Goal: Check status

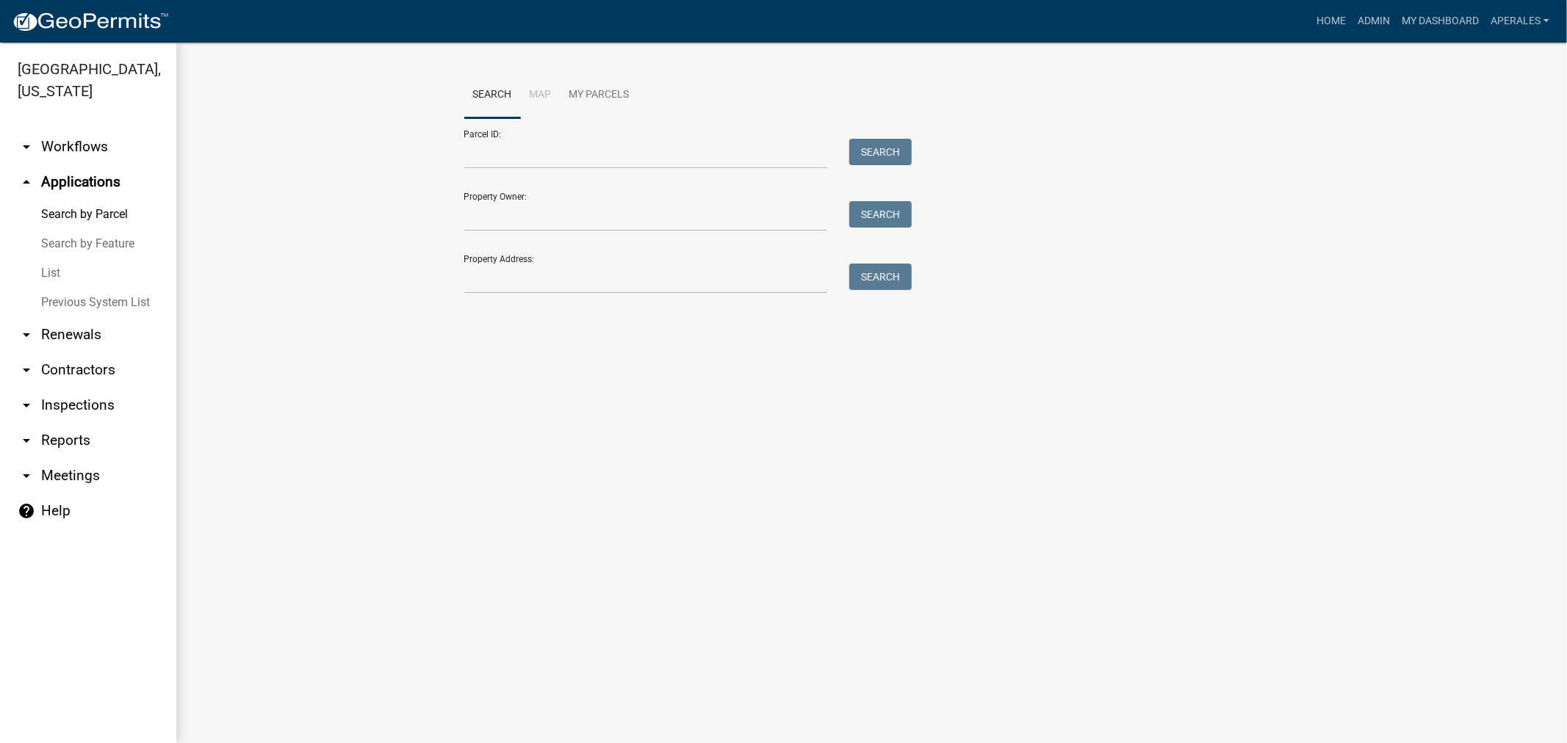
click at [561, 172] on form "Parcel ID: Search Property Owner: Search Property Address: Search" at bounding box center [684, 206] width 441 height 176
click at [560, 170] on form "Parcel ID: Search Property Owner: Search Property Address: Search" at bounding box center [684, 206] width 441 height 176
drag, startPoint x: 558, startPoint y: 162, endPoint x: 555, endPoint y: 115, distance: 46.4
click at [557, 162] on input "Parcel ID:" at bounding box center [646, 154] width 364 height 30
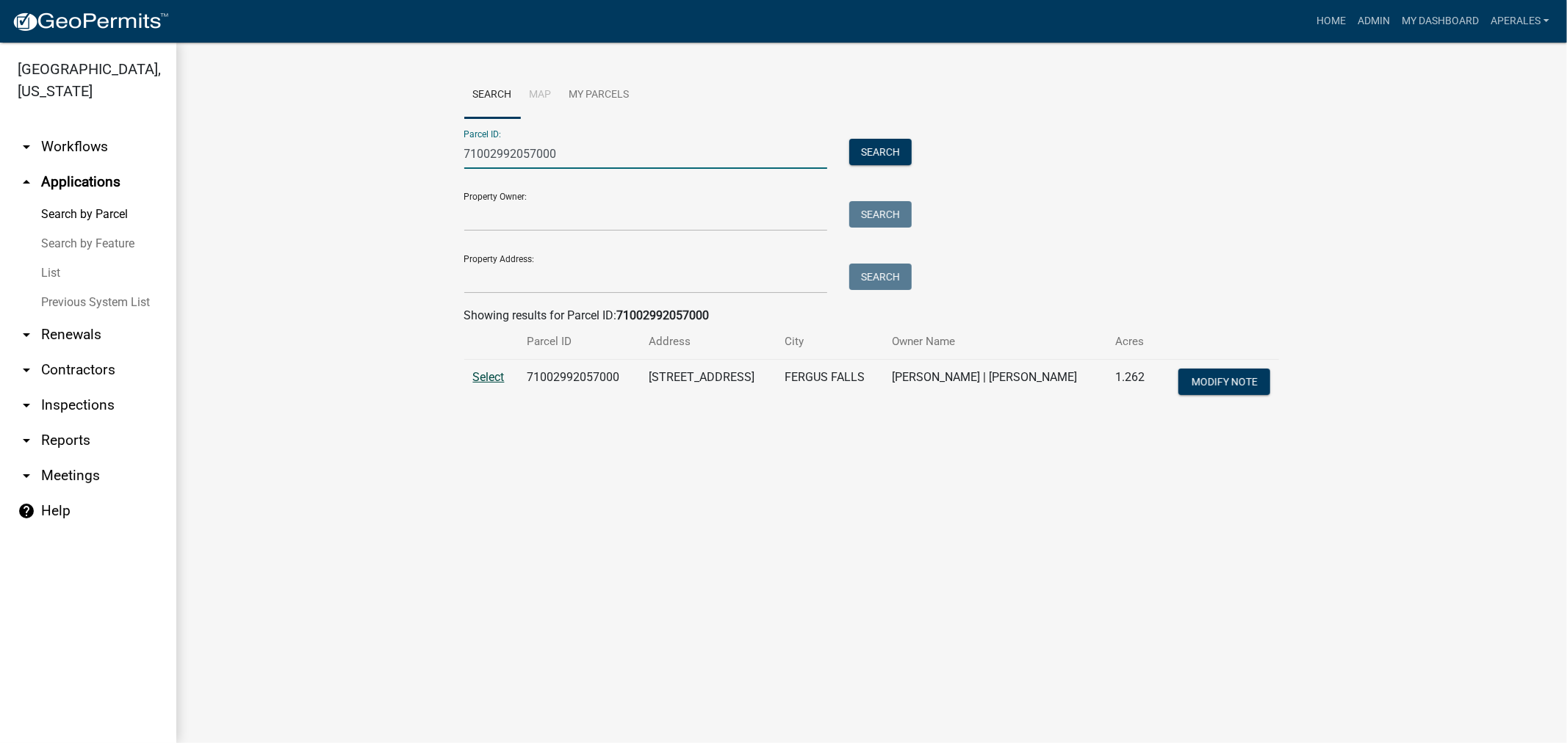
type input "71002992057000"
click at [496, 375] on span "Select" at bounding box center [489, 377] width 32 height 14
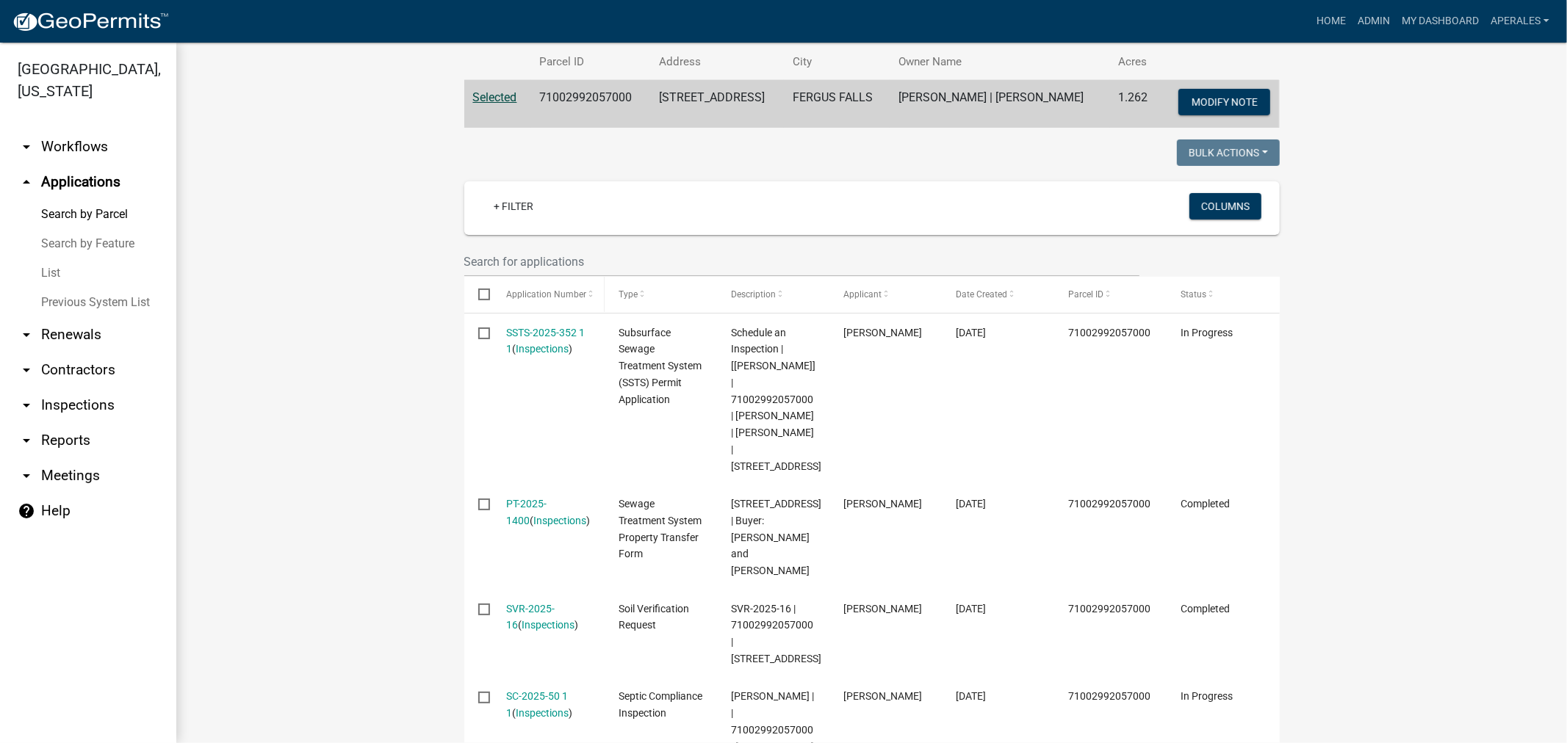
scroll to position [326, 0]
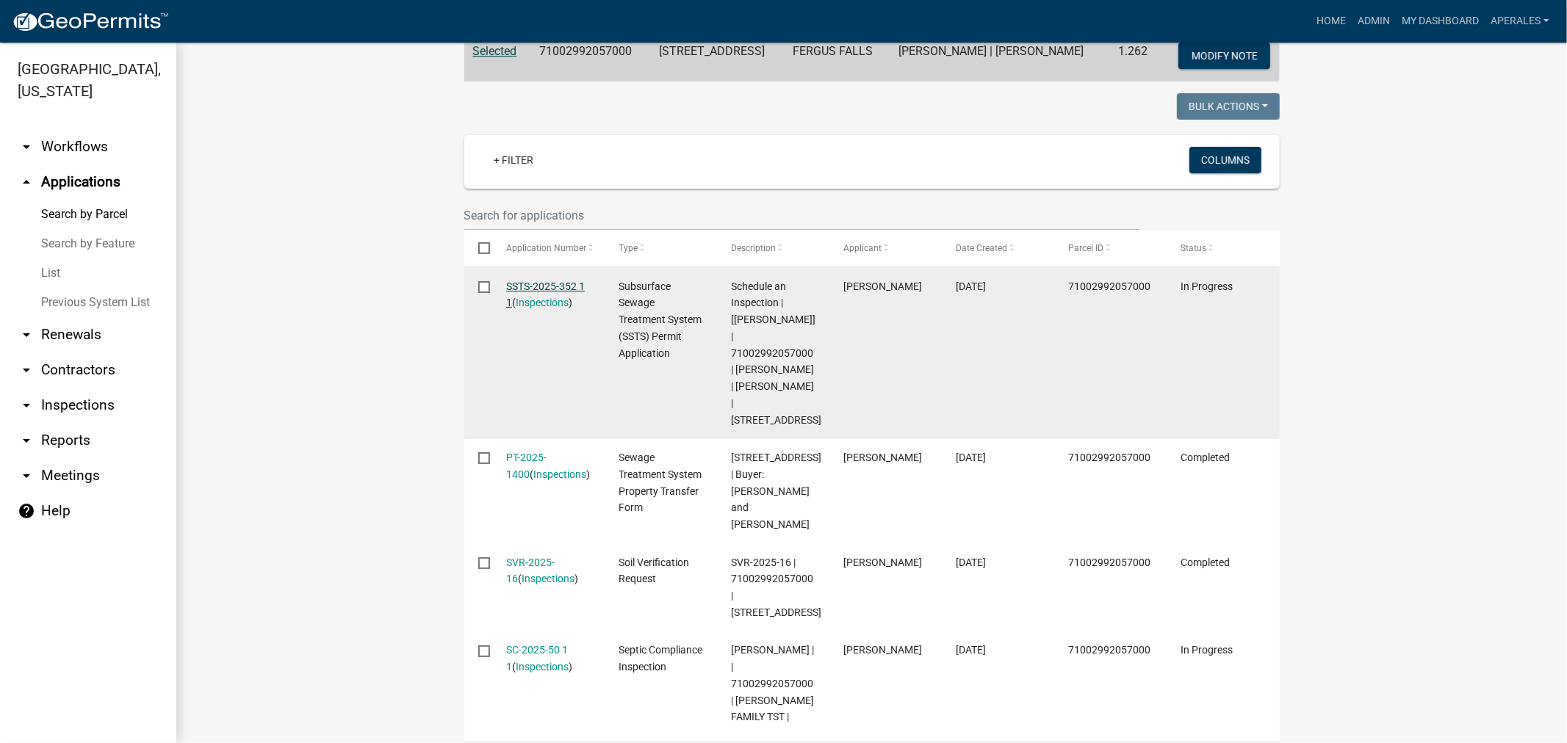
click at [524, 283] on link "SSTS-2025-352 1 1" at bounding box center [545, 295] width 79 height 29
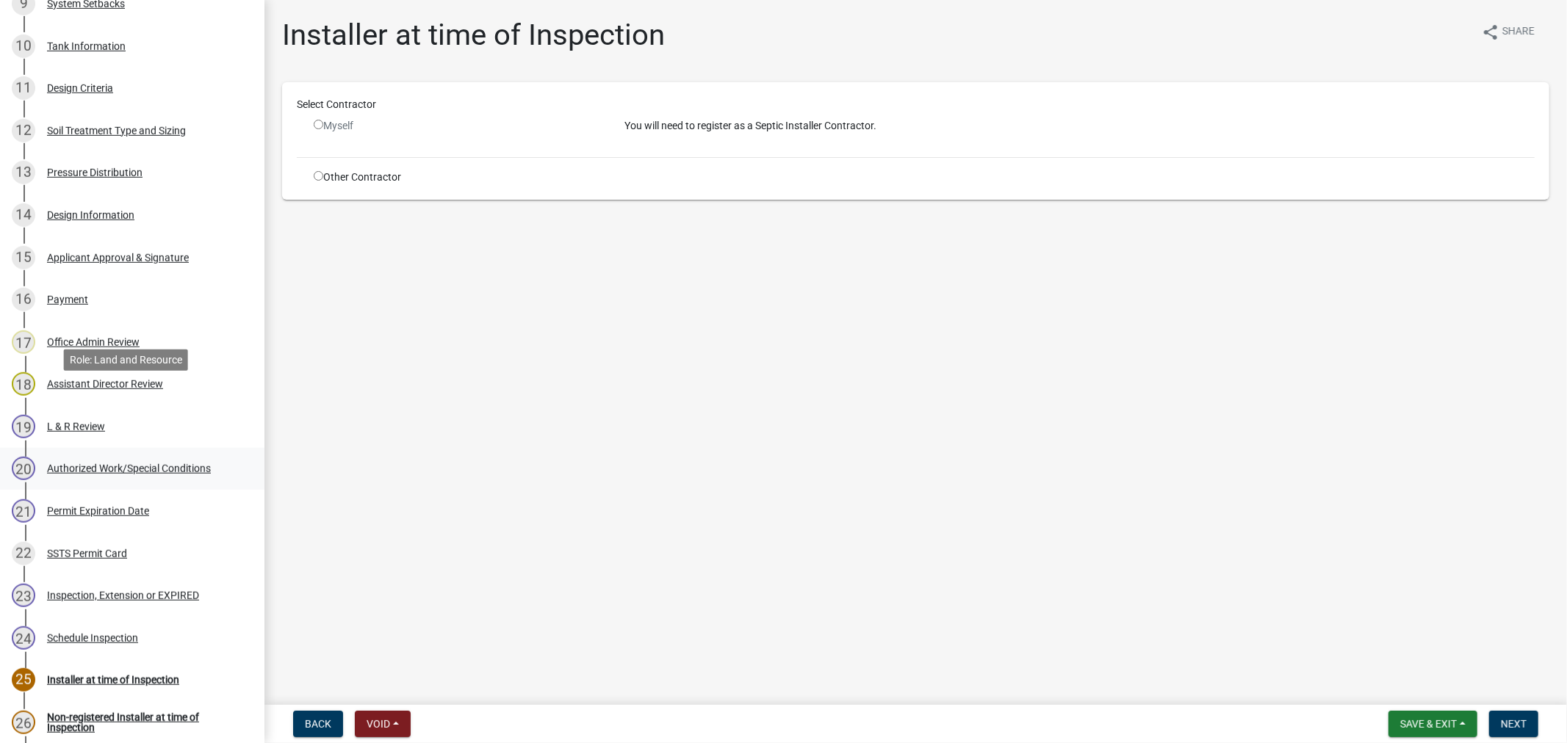
scroll to position [735, 0]
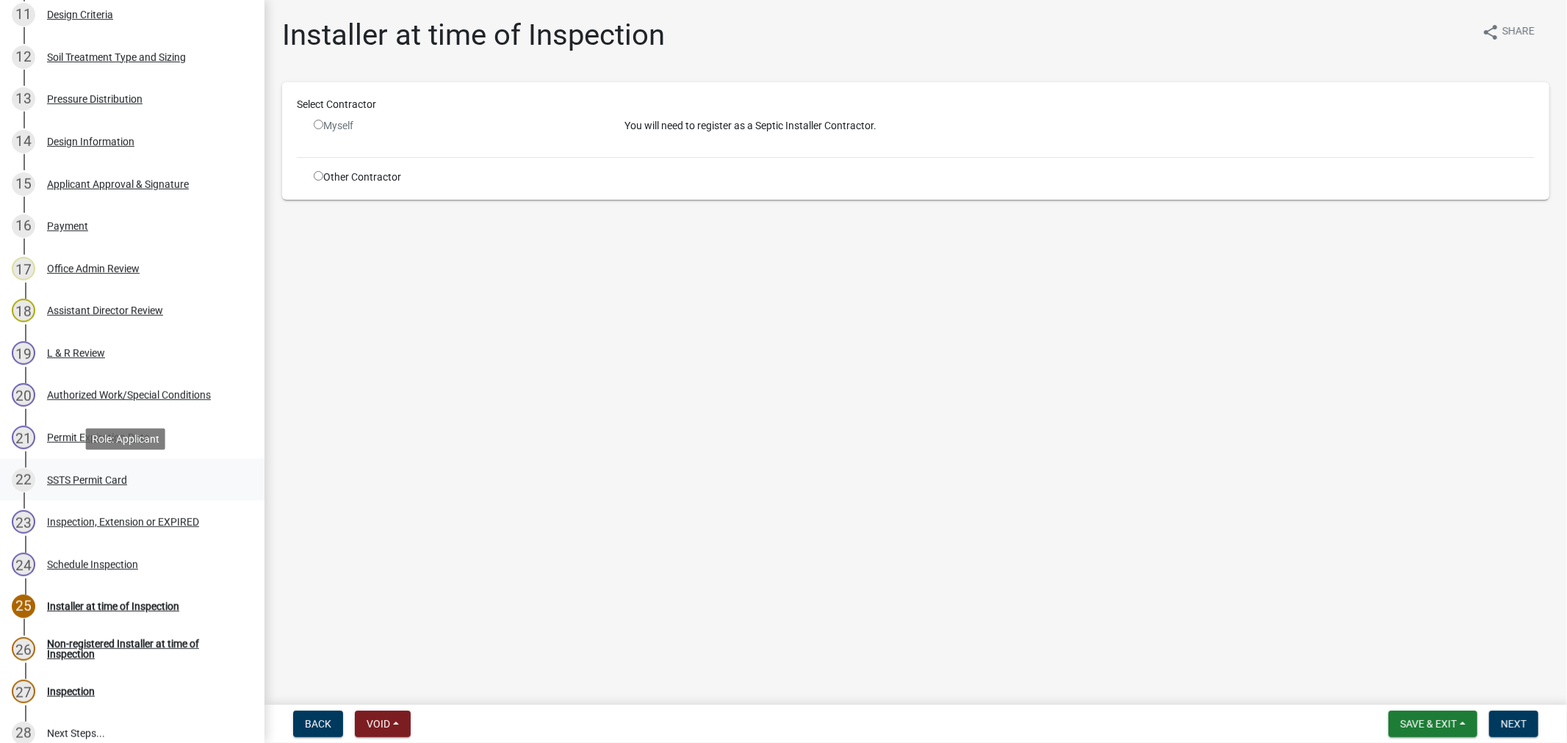
click at [72, 471] on div "22 SSTS Permit Card" at bounding box center [126, 481] width 229 height 24
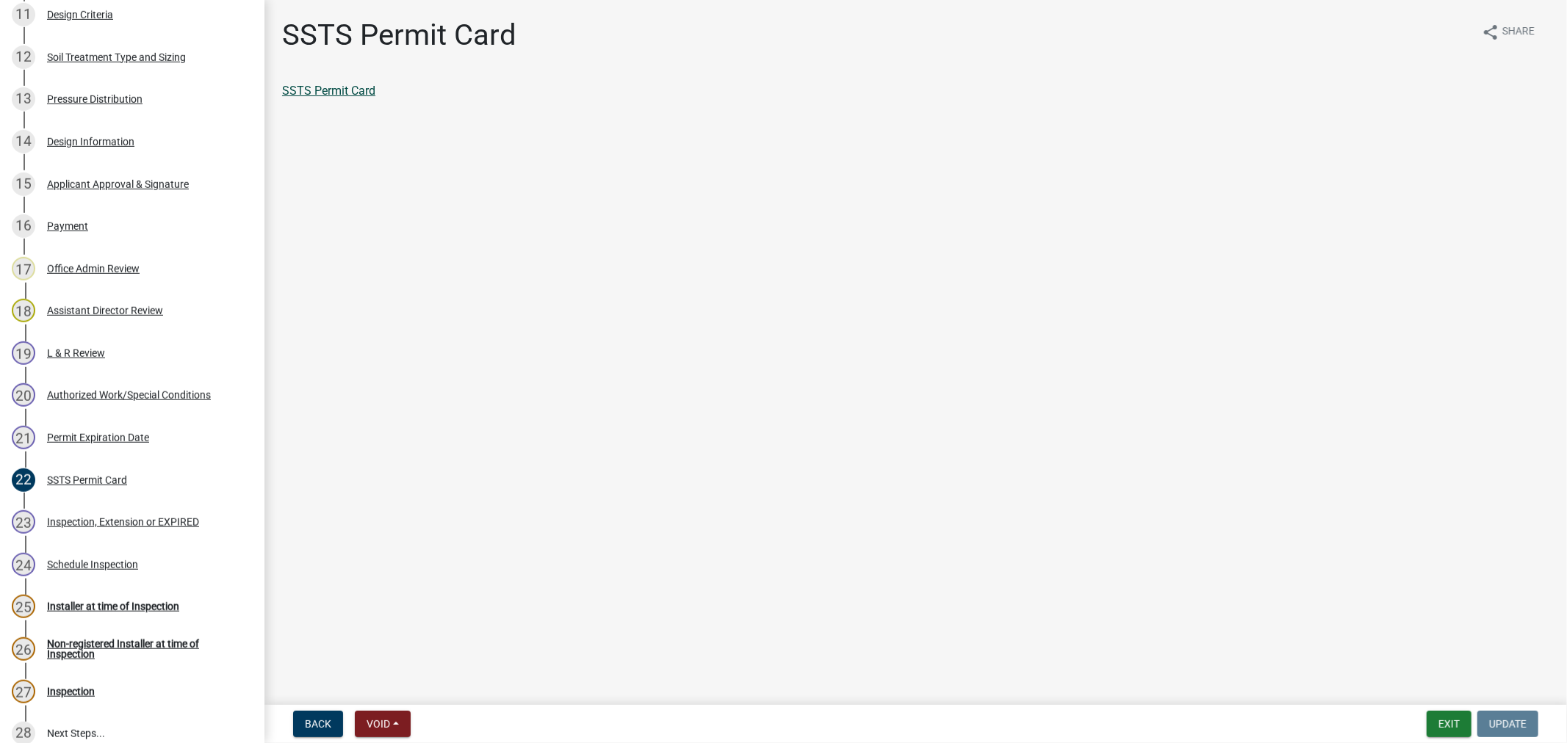
click at [309, 84] on link "SSTS Permit Card" at bounding box center [328, 91] width 93 height 14
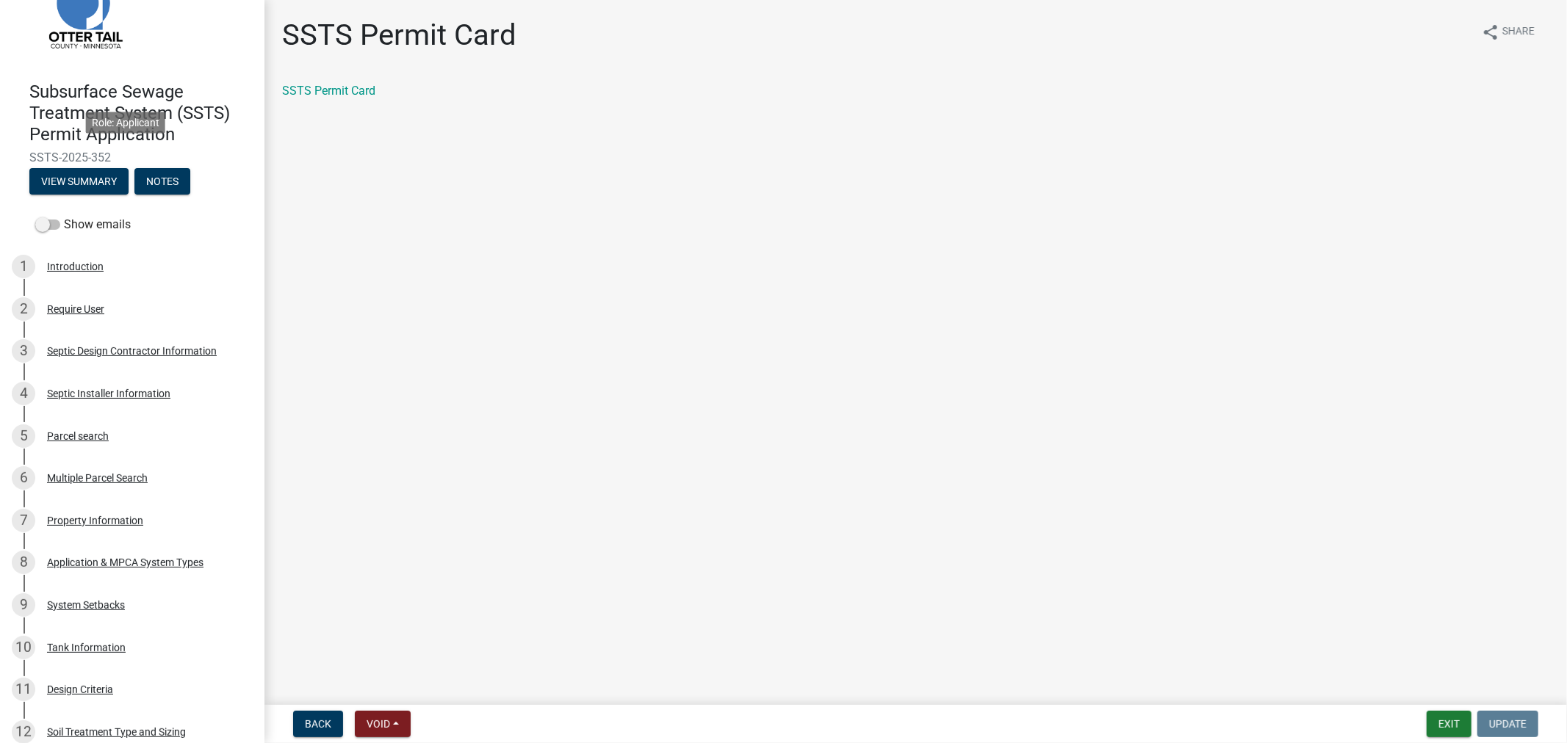
scroll to position [0, 0]
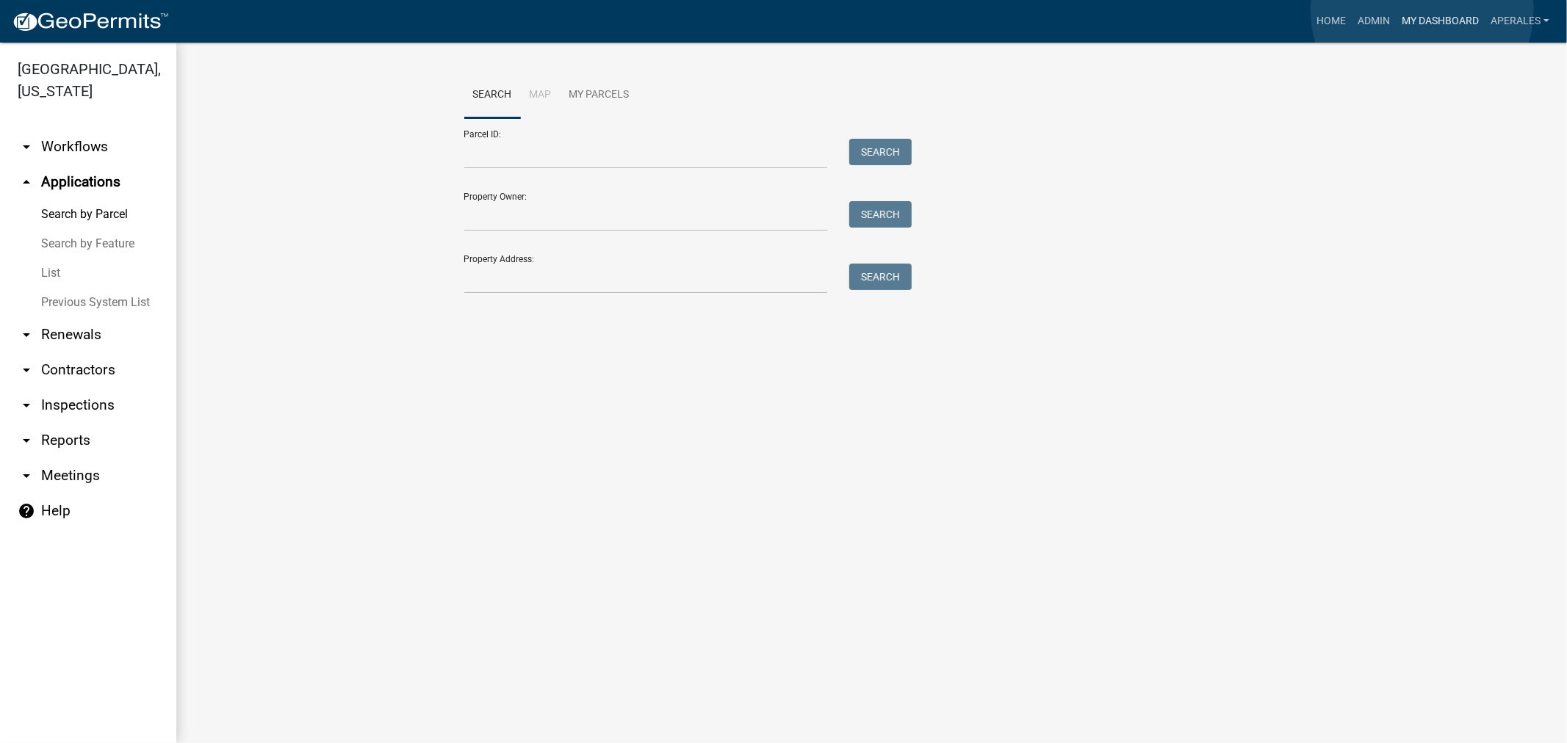
click at [1422, 10] on link "My Dashboard" at bounding box center [1440, 21] width 89 height 28
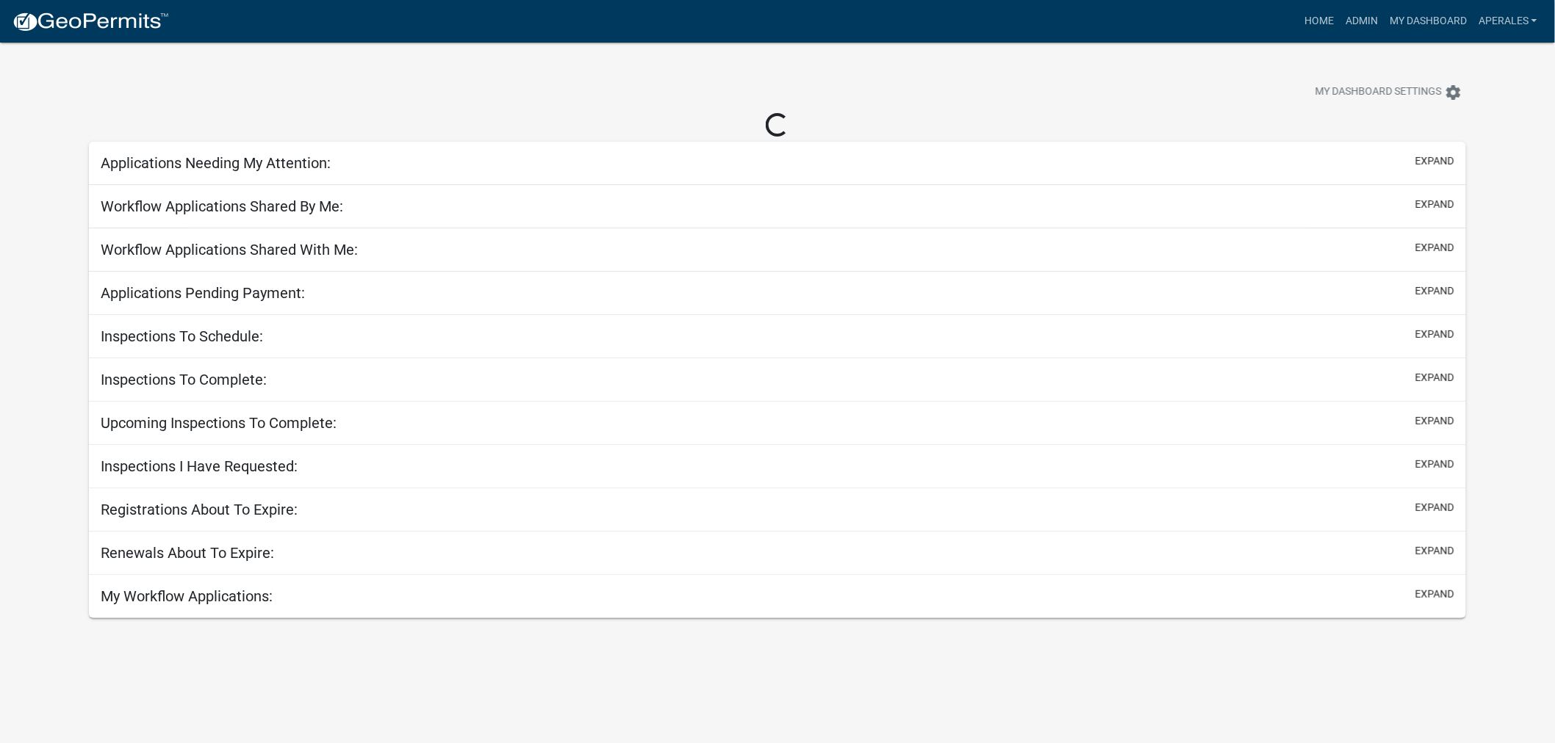
select select "3: 100"
